Goal: Task Accomplishment & Management: Manage account settings

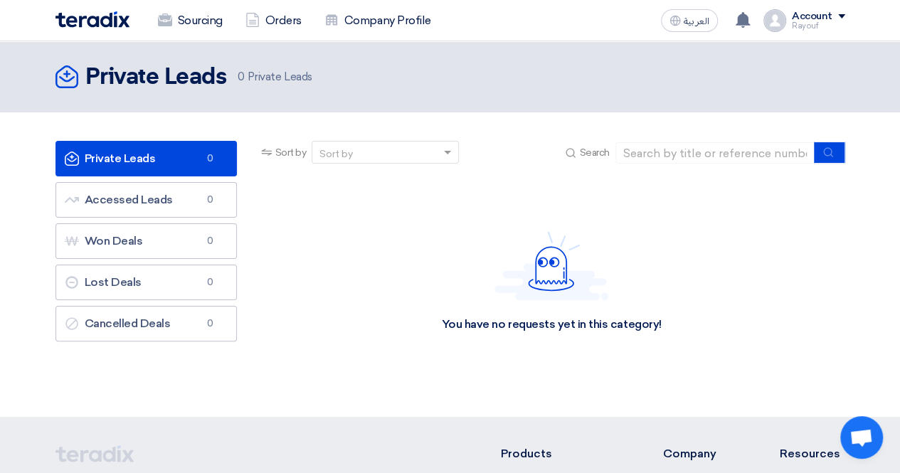
click at [832, 15] on div "Account" at bounding box center [812, 17] width 41 height 12
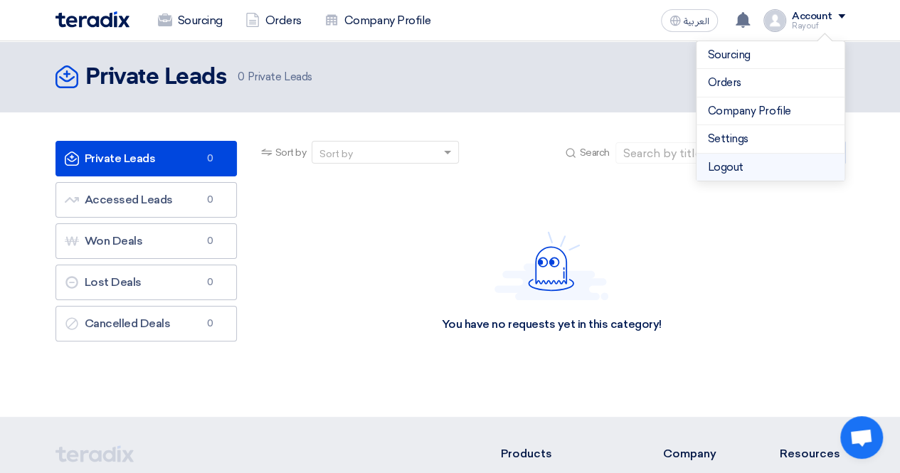
click at [723, 165] on li "Logout" at bounding box center [770, 168] width 148 height 28
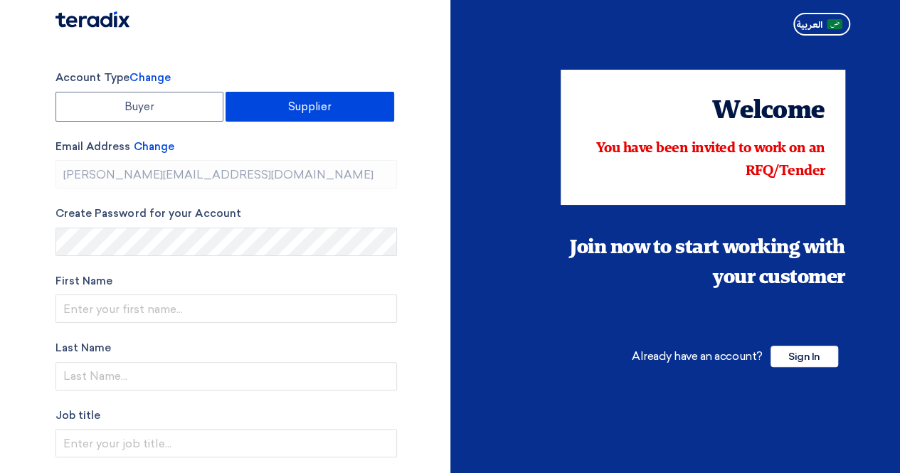
type input "+966 557208619"
click at [811, 349] on span "Sign In" at bounding box center [804, 356] width 68 height 21
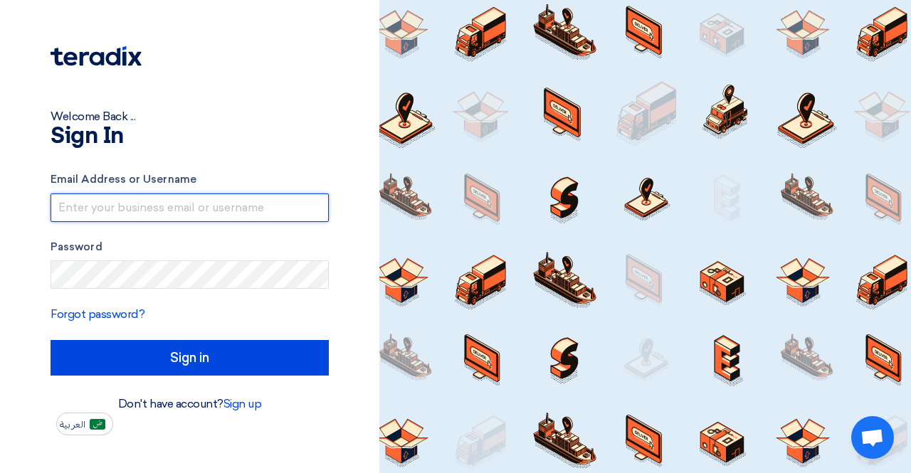
click at [181, 213] on input "text" at bounding box center [190, 207] width 278 height 28
paste input "pablo.alday@instinctif.com"
type input "pablo.alday@instinctif.com"
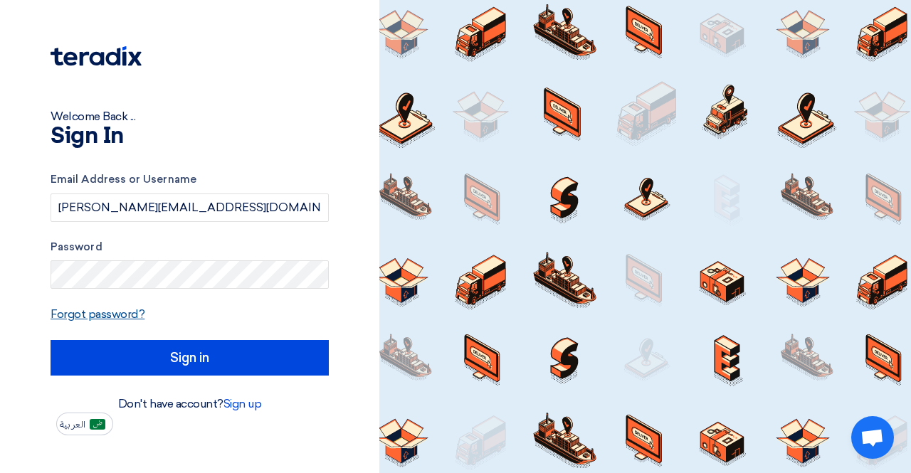
click at [127, 312] on link "Forgot password?" at bounding box center [98, 314] width 94 height 14
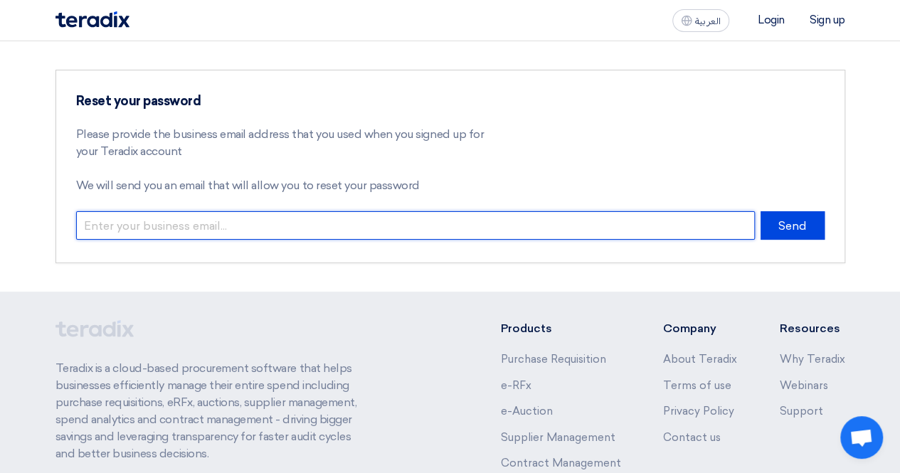
click at [277, 224] on input "email" at bounding box center [415, 225] width 679 height 28
paste input "pablo.alday@instinctif.com"
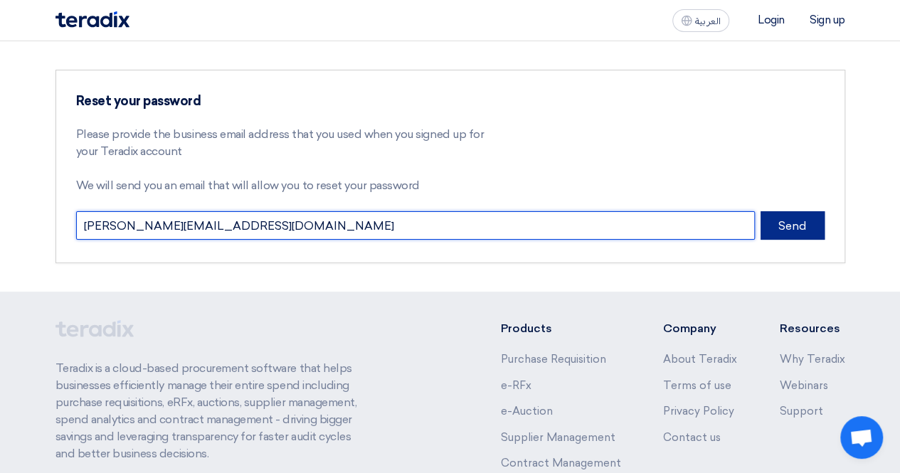
type input "pablo.alday@instinctif.com"
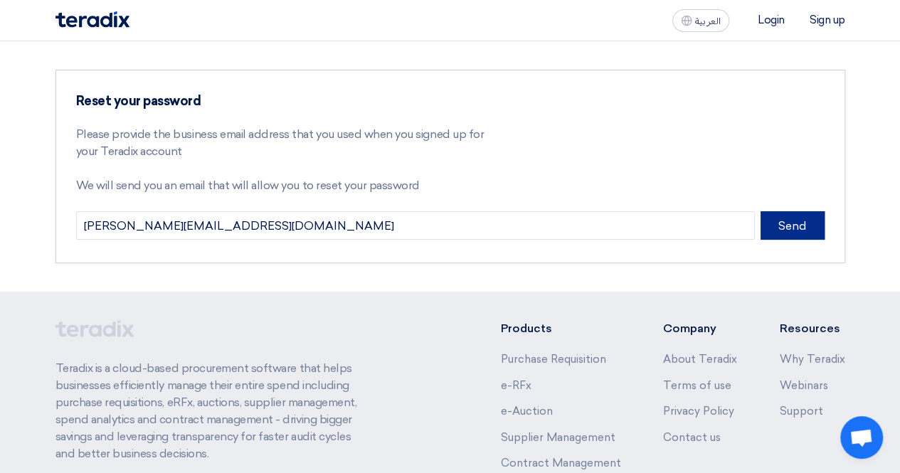
click at [787, 226] on button "Send" at bounding box center [792, 225] width 64 height 28
click at [787, 214] on button "Send" at bounding box center [792, 225] width 64 height 28
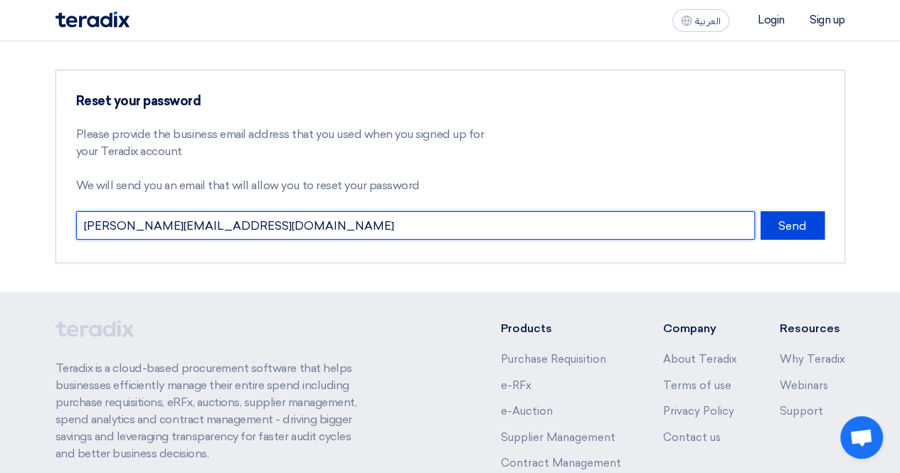
click at [123, 221] on input "pablo.alday@instinctif.com" at bounding box center [415, 225] width 679 height 28
click at [87, 223] on input "pablo.alday@instinctif.com" at bounding box center [415, 225] width 679 height 28
click at [288, 234] on input "pablo.alday@instinctif.com" at bounding box center [415, 225] width 679 height 28
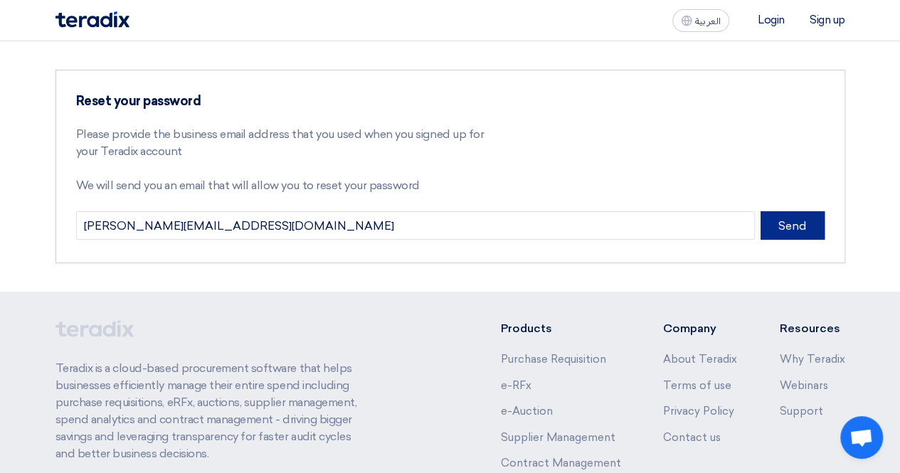
click at [788, 234] on button "Send" at bounding box center [792, 225] width 64 height 28
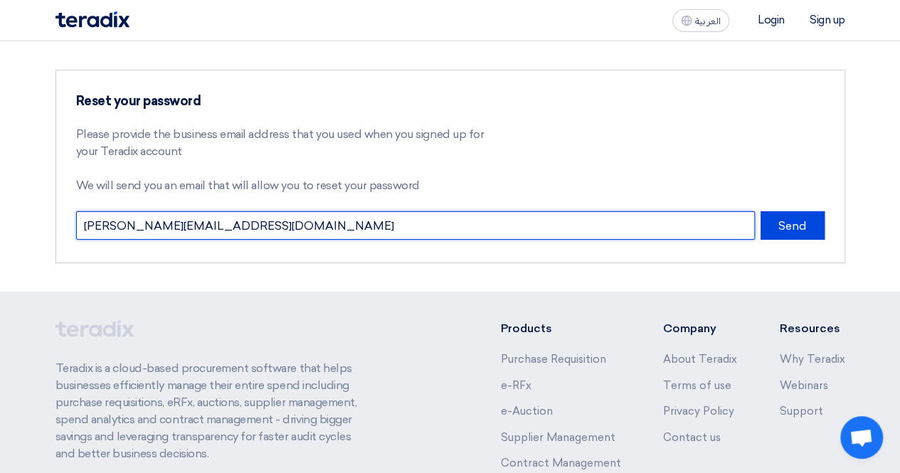
click at [364, 228] on input "pablo.alday@instinctif.com" at bounding box center [415, 225] width 679 height 28
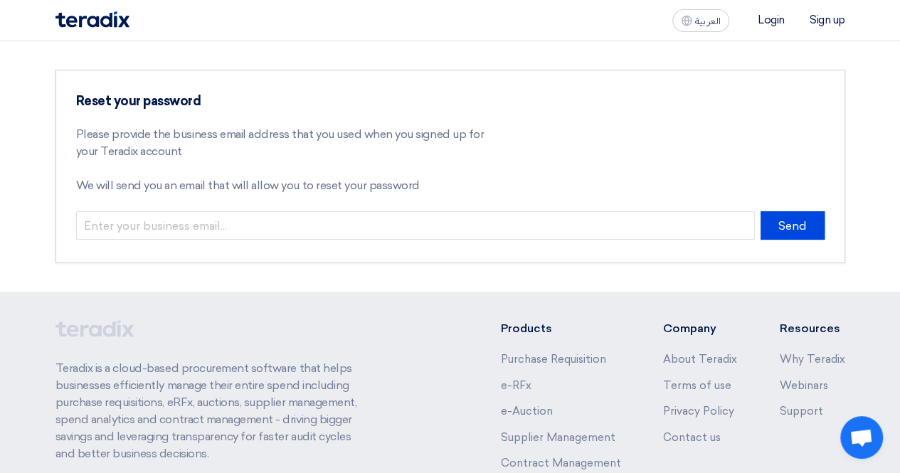
click at [392, 267] on section "Reset your password Please provide the business email address that you used whe…" at bounding box center [450, 166] width 900 height 250
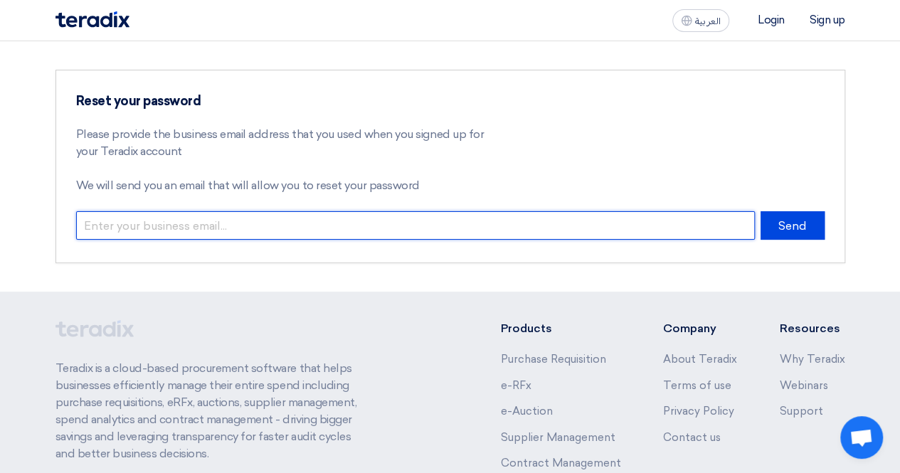
click at [384, 228] on input "email" at bounding box center [415, 225] width 679 height 28
paste input "pablo.alday@instinctif.com"
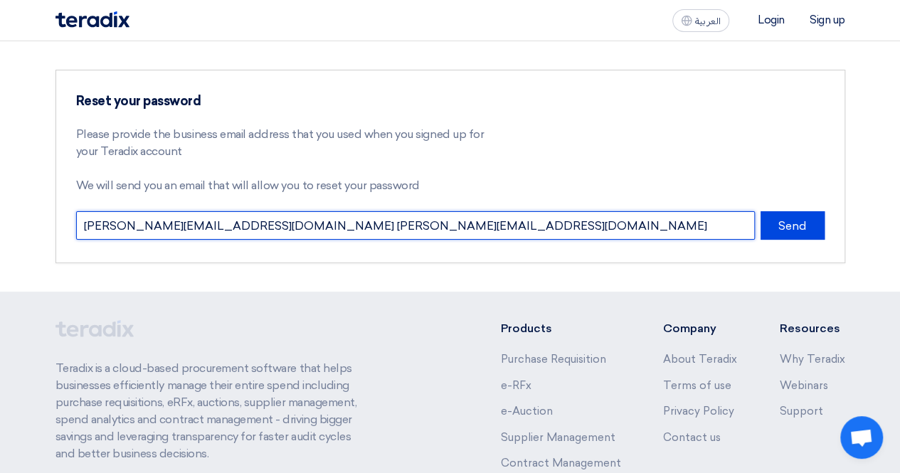
click at [232, 224] on input "pablo.alday@instinctif.com Pablo.Alday@instinctif.com" at bounding box center [415, 225] width 679 height 28
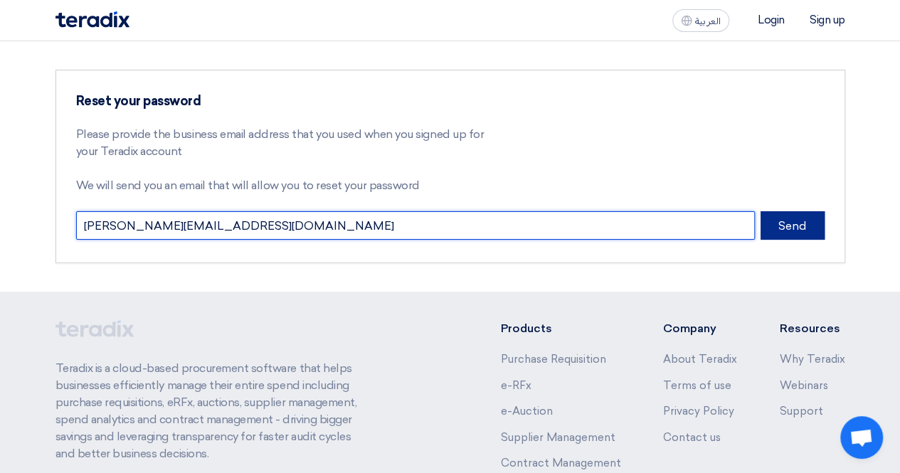
type input "Pablo.Alday@instinctif.com"
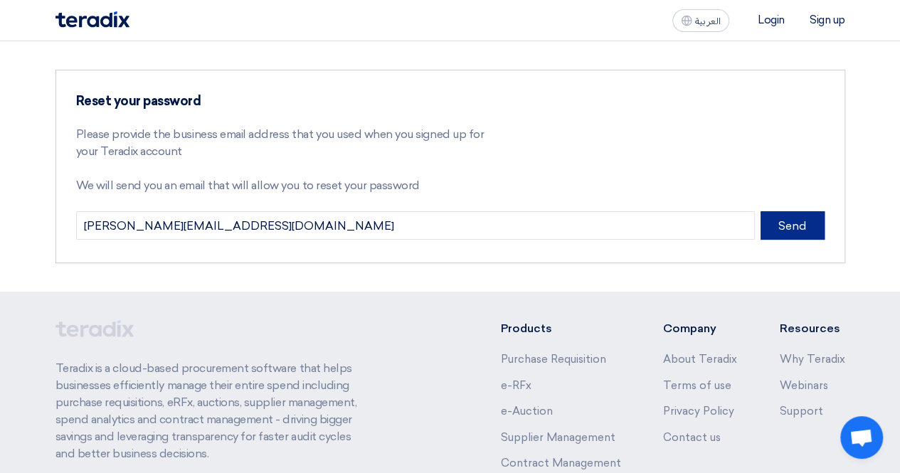
click at [775, 227] on button "Send" at bounding box center [792, 225] width 64 height 28
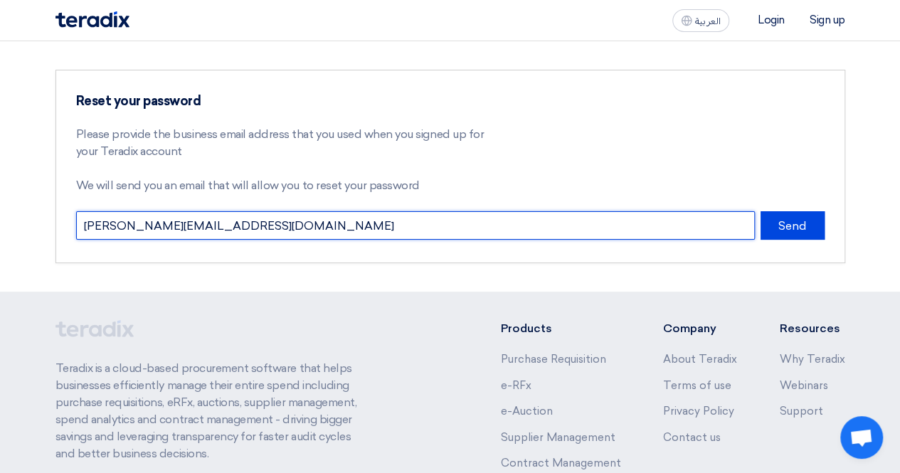
click at [213, 230] on input "Pablo.Alday@instinctif.com" at bounding box center [415, 225] width 679 height 28
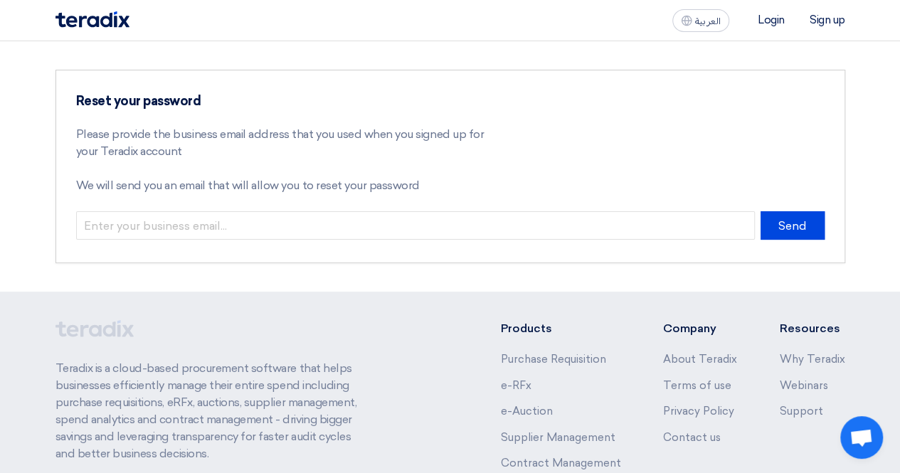
click at [257, 264] on section "Reset your password Please provide the business email address that you used whe…" at bounding box center [450, 166] width 900 height 250
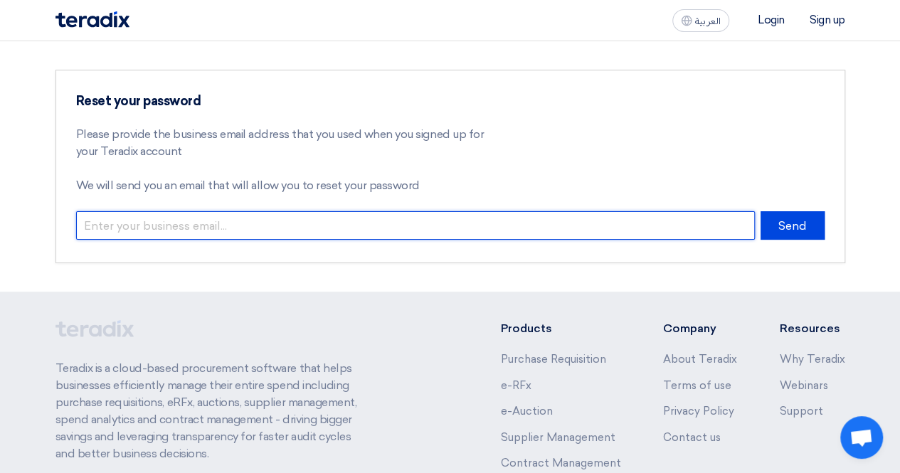
click at [232, 230] on input "email" at bounding box center [415, 225] width 679 height 28
type input "a"
click at [334, 223] on input "email" at bounding box center [415, 225] width 679 height 28
paste input "pablo.alday@instinctif.com"
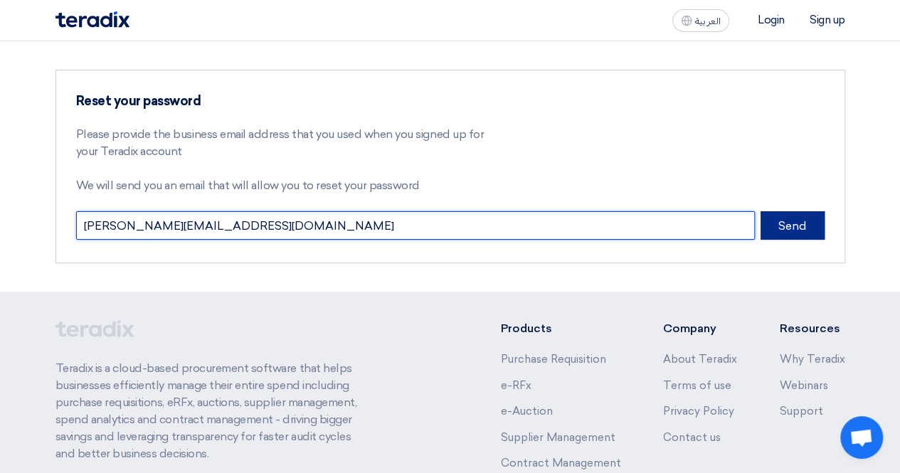
type input "pablo.alday@instinctif.com"
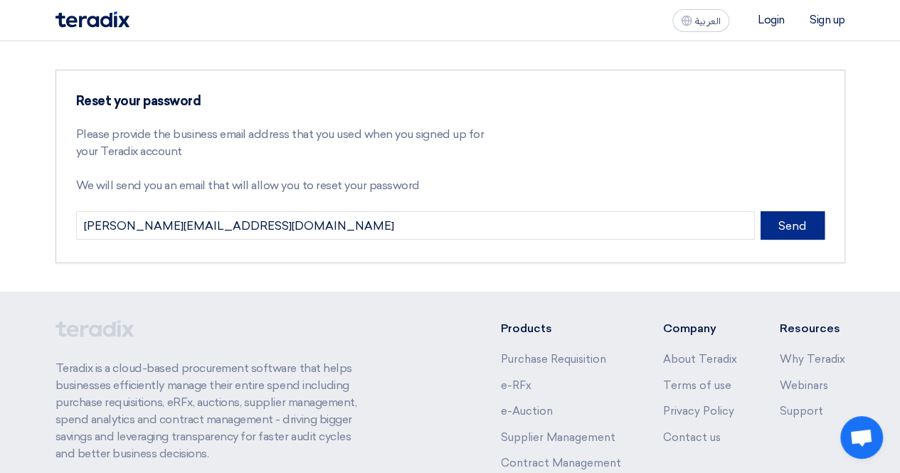
click at [780, 217] on button "Send" at bounding box center [792, 225] width 64 height 28
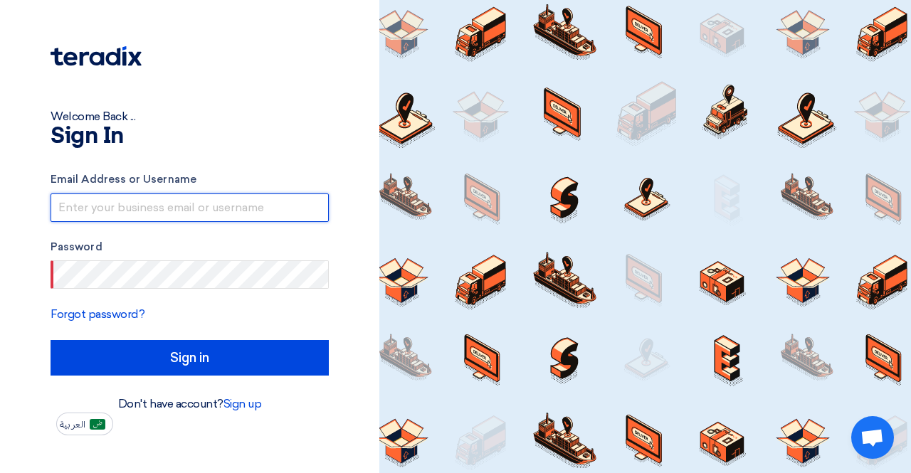
click at [211, 209] on input "text" at bounding box center [190, 207] width 278 height 28
type input "pablo.alday@instinctif.com"
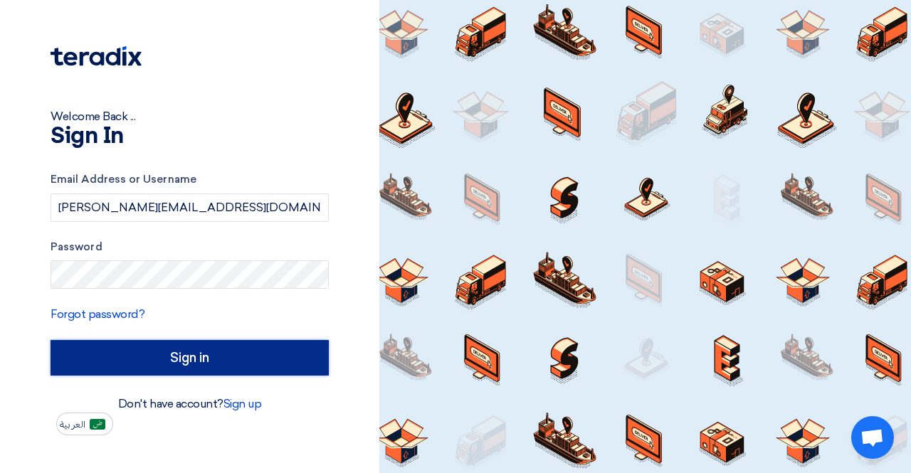
click at [221, 348] on input "Sign in" at bounding box center [190, 358] width 278 height 36
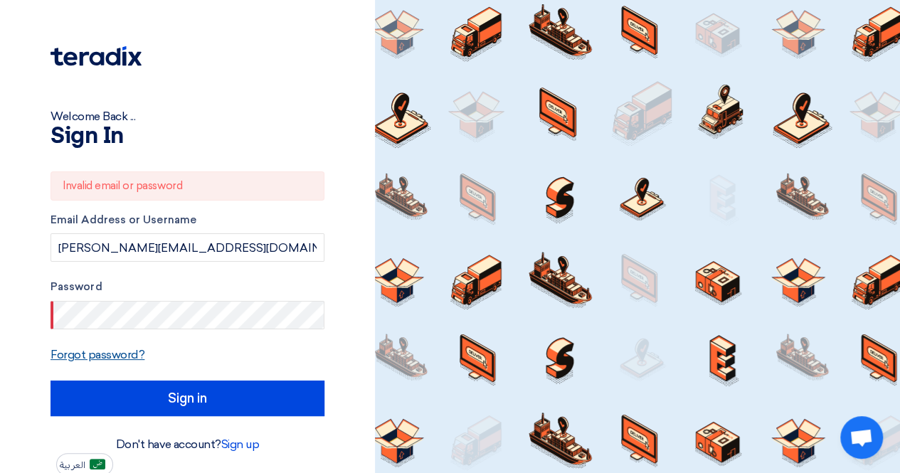
click at [117, 349] on link "Forgot password?" at bounding box center [98, 355] width 94 height 14
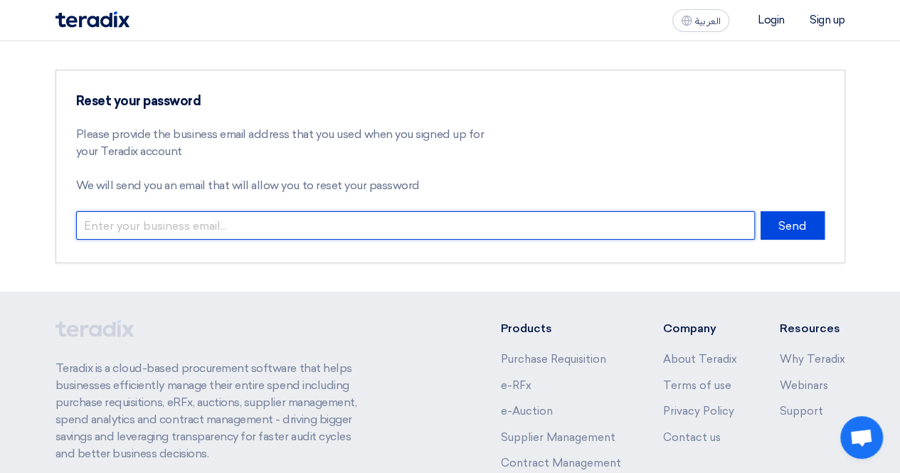
click at [213, 234] on input "email" at bounding box center [415, 225] width 679 height 28
paste input "pablo.alday@instinctif.com"
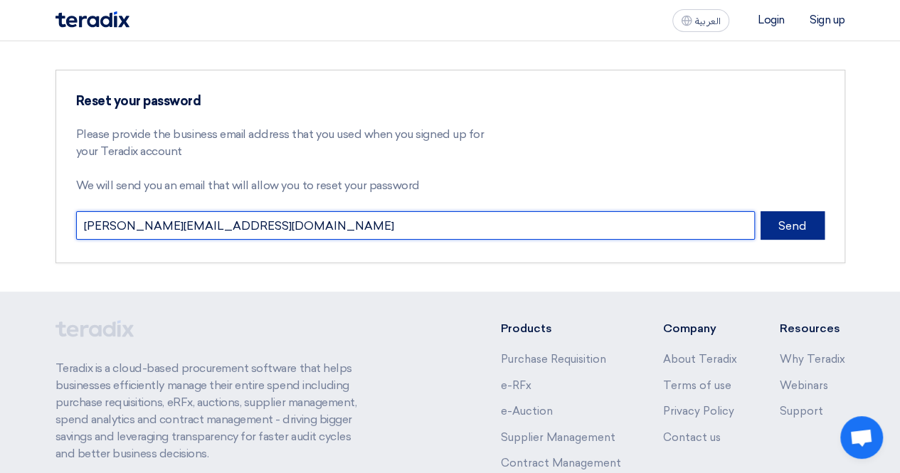
type input "pablo.alday@instinctif.com"
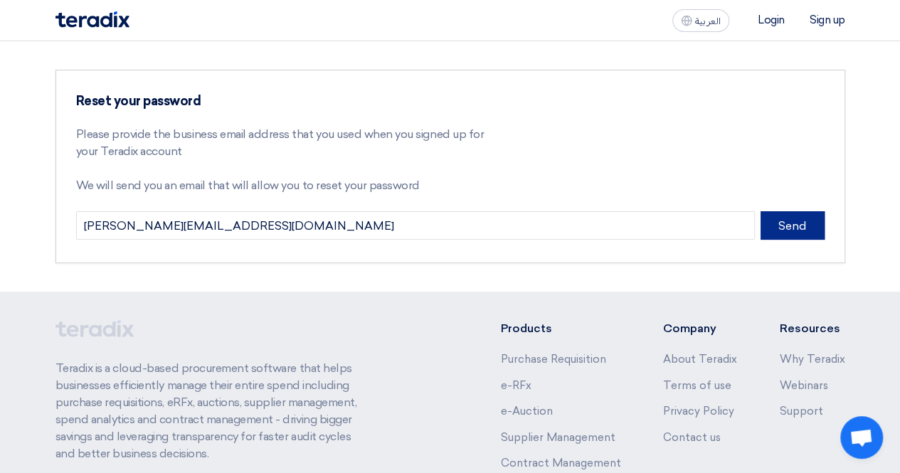
click at [779, 230] on button "Send" at bounding box center [792, 225] width 64 height 28
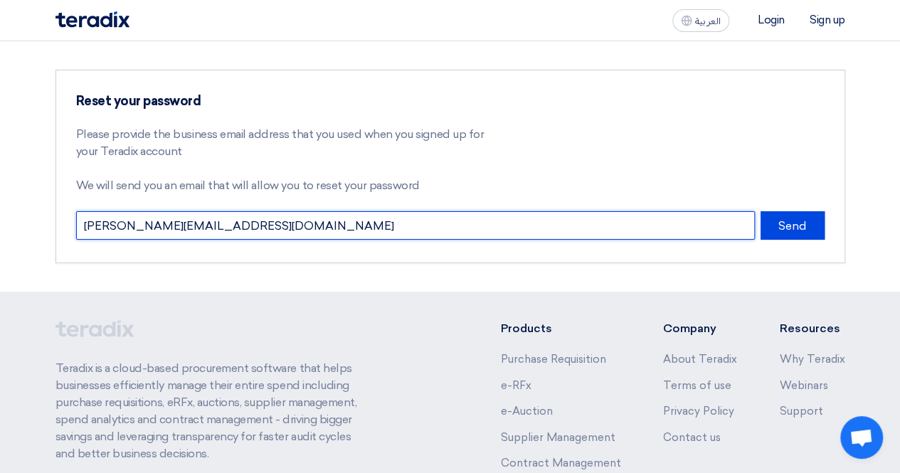
click at [423, 228] on input "pablo.alday@instinctif.com" at bounding box center [415, 225] width 679 height 28
click at [495, 217] on input "email" at bounding box center [415, 225] width 679 height 28
paste input "pablo.alday@instinctif.com"
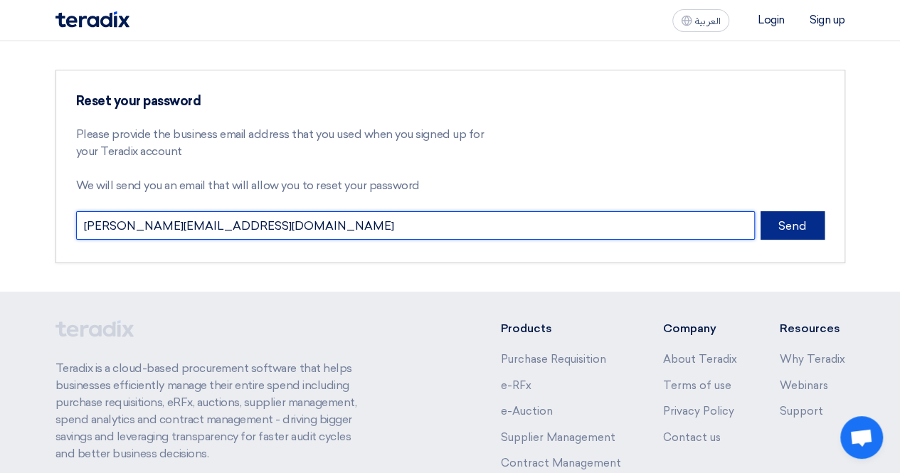
type input "pablo.alday@instinctif.com"
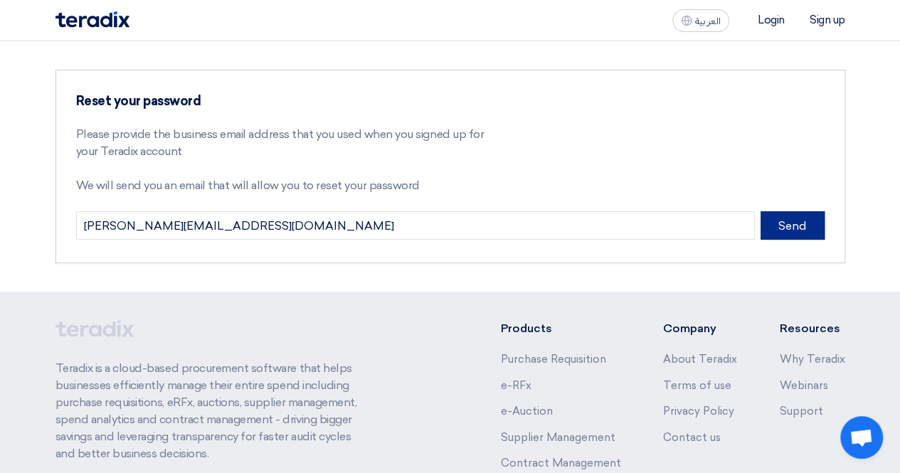
click at [765, 228] on button "Send" at bounding box center [792, 225] width 64 height 28
click at [778, 217] on button "Send" at bounding box center [792, 225] width 64 height 28
click at [811, 214] on button "Send" at bounding box center [792, 225] width 64 height 28
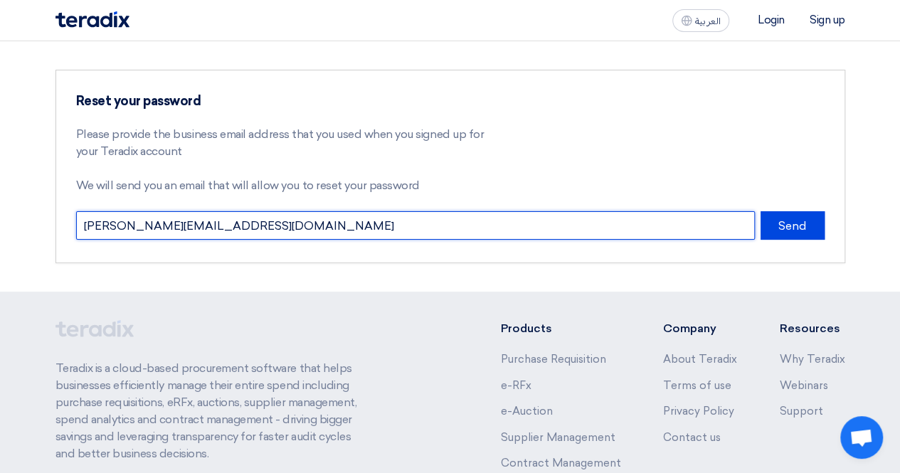
click at [712, 221] on input "pablo.alday@instinctif.com" at bounding box center [415, 225] width 679 height 28
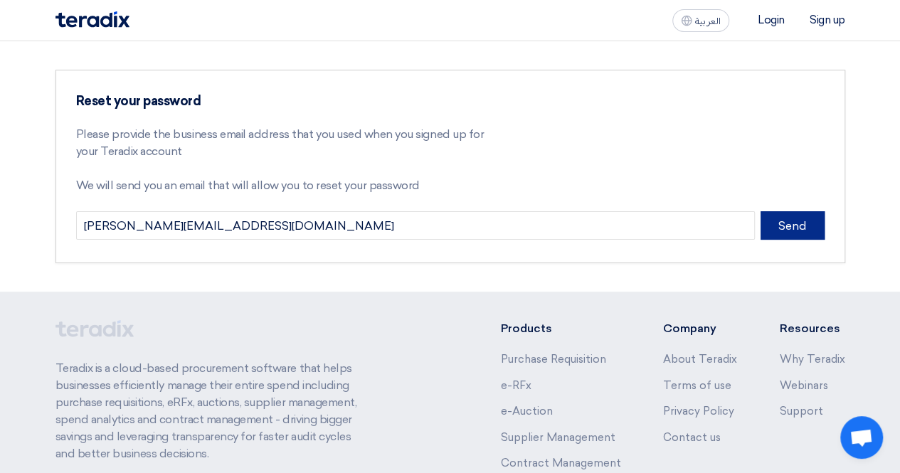
click at [818, 221] on button "Send" at bounding box center [792, 225] width 64 height 28
